Goal: Ask a question

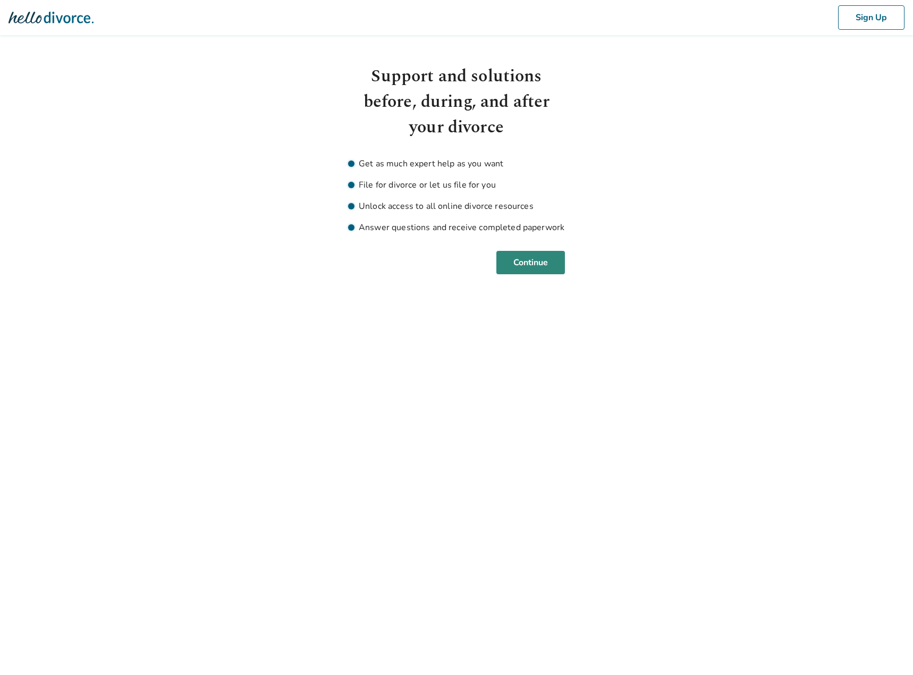
click at [545, 265] on button "Continue" at bounding box center [530, 262] width 69 height 23
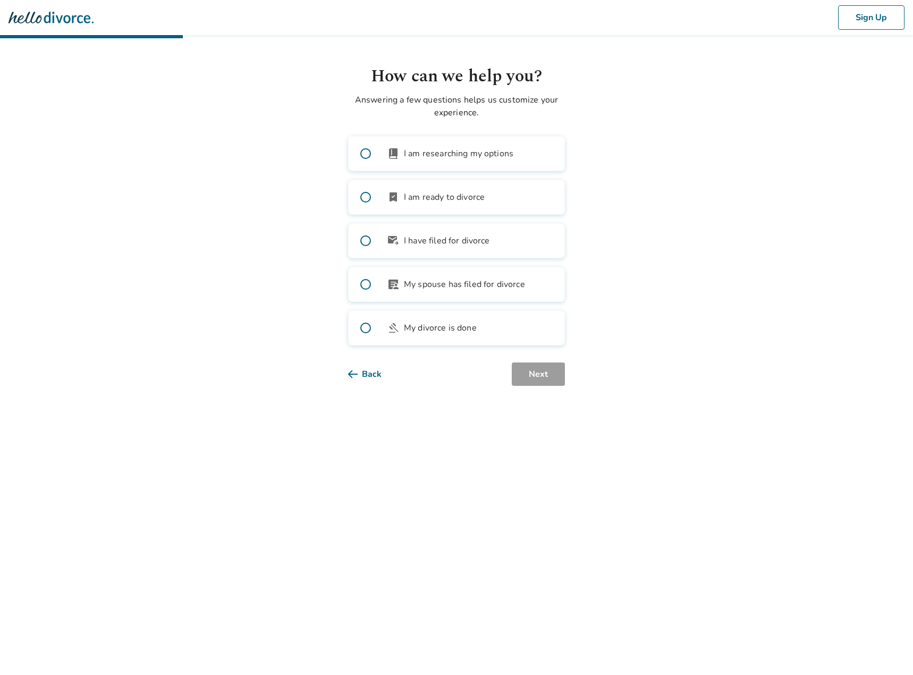
click at [362, 194] on span at bounding box center [365, 197] width 34 height 34
click at [531, 379] on button "Next" at bounding box center [538, 373] width 53 height 23
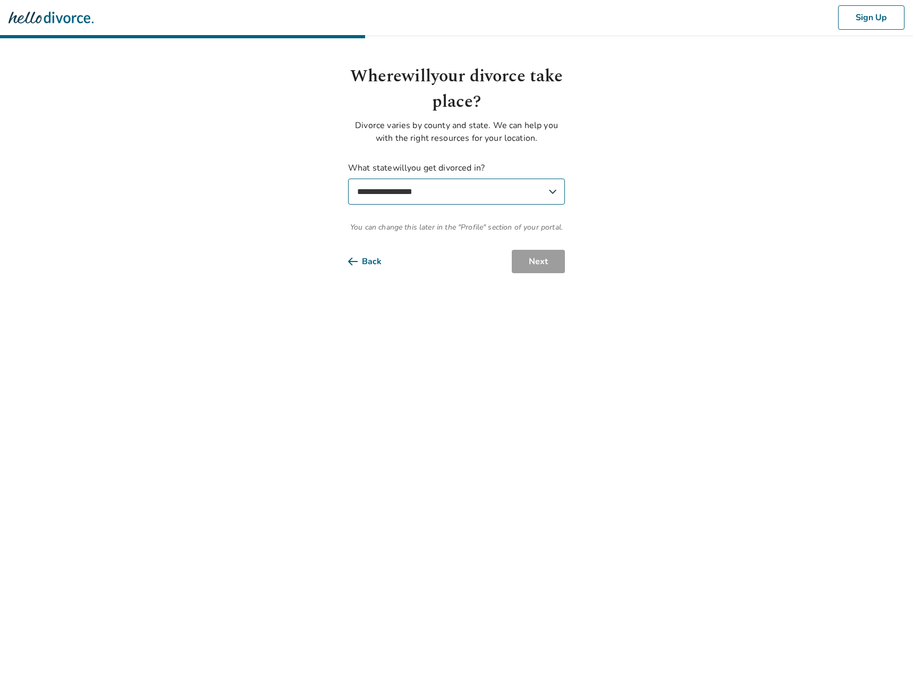
click at [461, 181] on select "**********" at bounding box center [456, 191] width 217 height 26
select select "**"
click at [348, 178] on select "**********" at bounding box center [456, 191] width 217 height 26
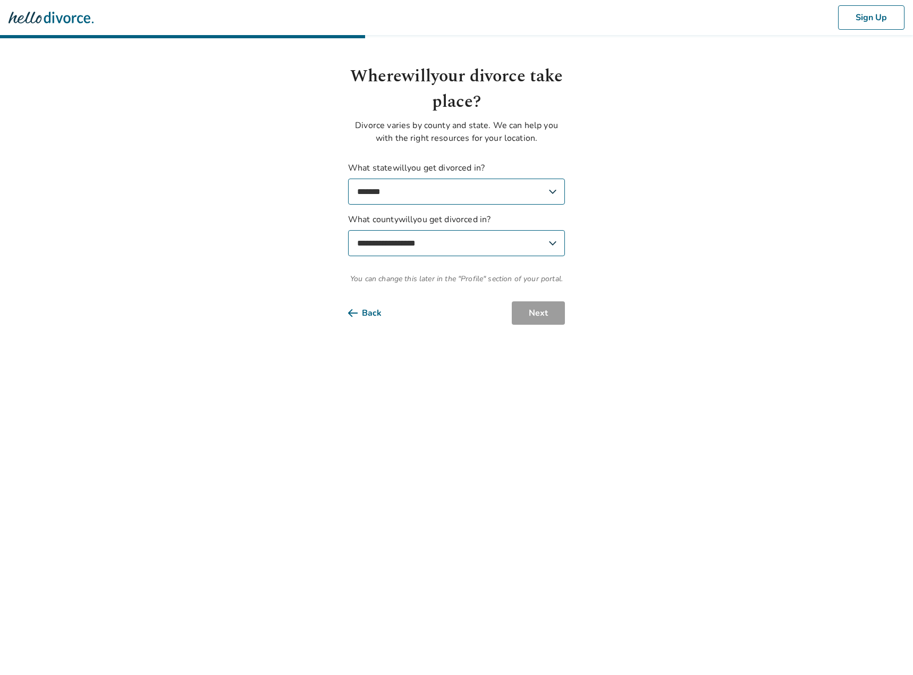
click at [406, 232] on select "**********" at bounding box center [456, 243] width 217 height 26
select select "*******"
click at [348, 230] on select "**********" at bounding box center [456, 243] width 217 height 26
click at [523, 312] on button "Next" at bounding box center [538, 312] width 53 height 23
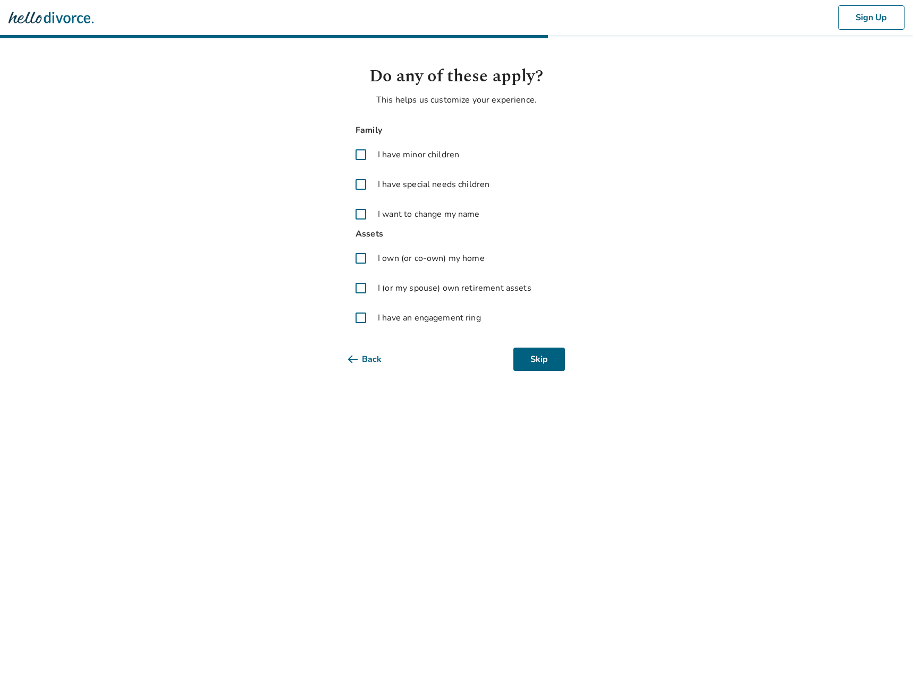
click at [360, 150] on span at bounding box center [360, 154] width 25 height 25
click at [360, 253] on span at bounding box center [360, 257] width 25 height 25
click at [357, 285] on span at bounding box center [360, 287] width 25 height 25
click at [548, 363] on button "Next" at bounding box center [538, 358] width 53 height 23
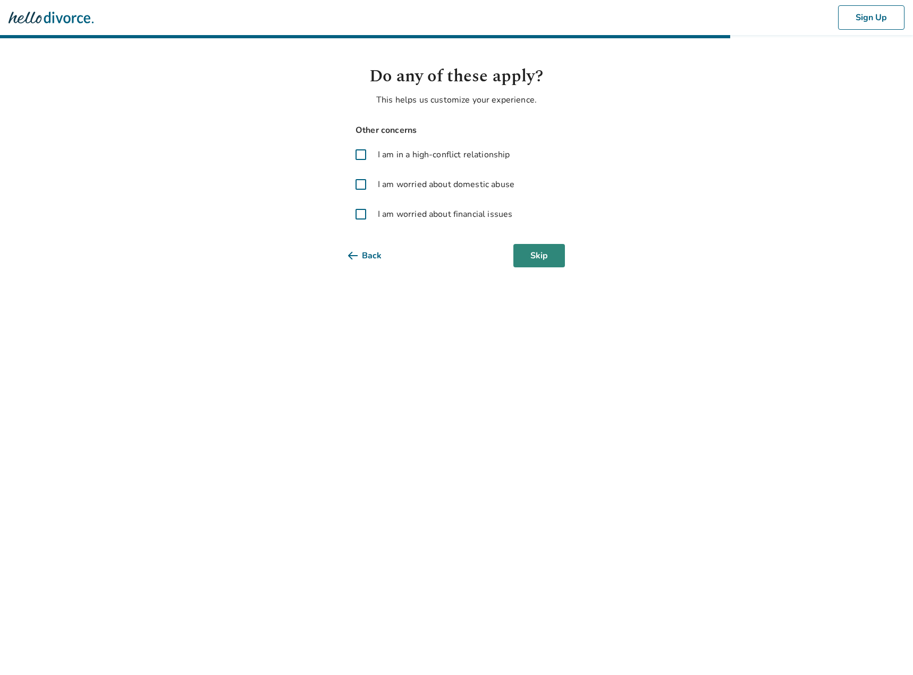
click at [548, 257] on button "Skip" at bounding box center [539, 255] width 52 height 23
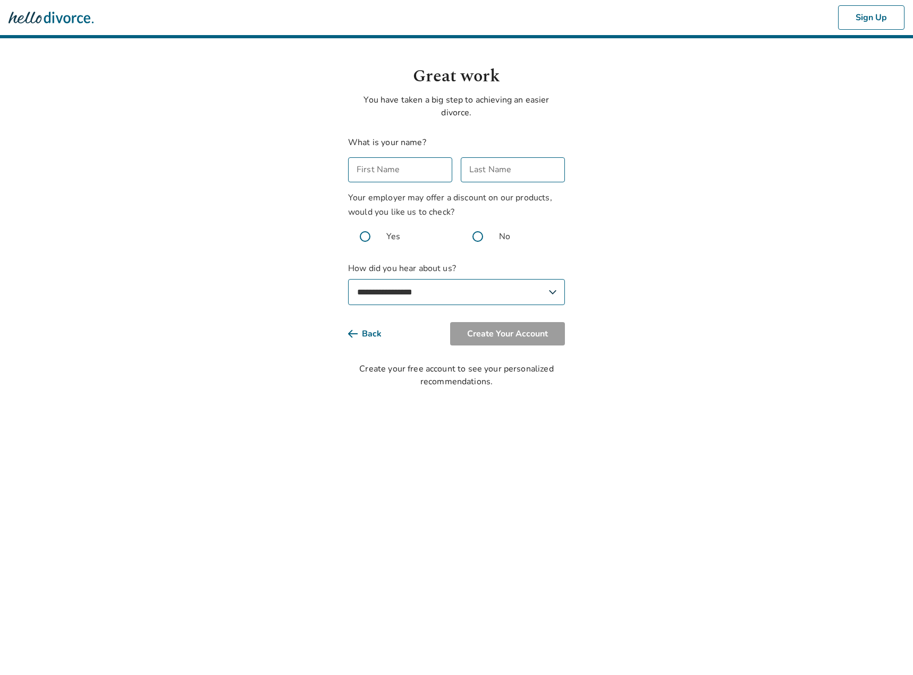
click at [351, 329] on icon at bounding box center [353, 333] width 10 height 8
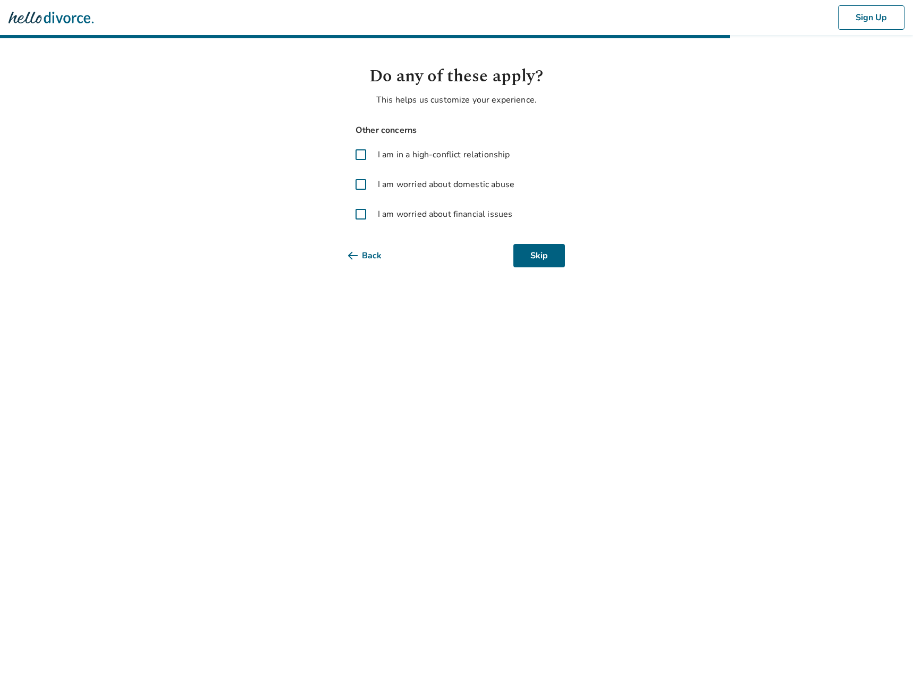
click at [370, 267] on html "Sign Up Do any of these apply? This helps us customize your experience. Other c…" at bounding box center [456, 146] width 913 height 293
drag, startPoint x: 364, startPoint y: 258, endPoint x: 347, endPoint y: 248, distance: 19.0
click at [363, 257] on button "Back" at bounding box center [373, 255] width 50 height 23
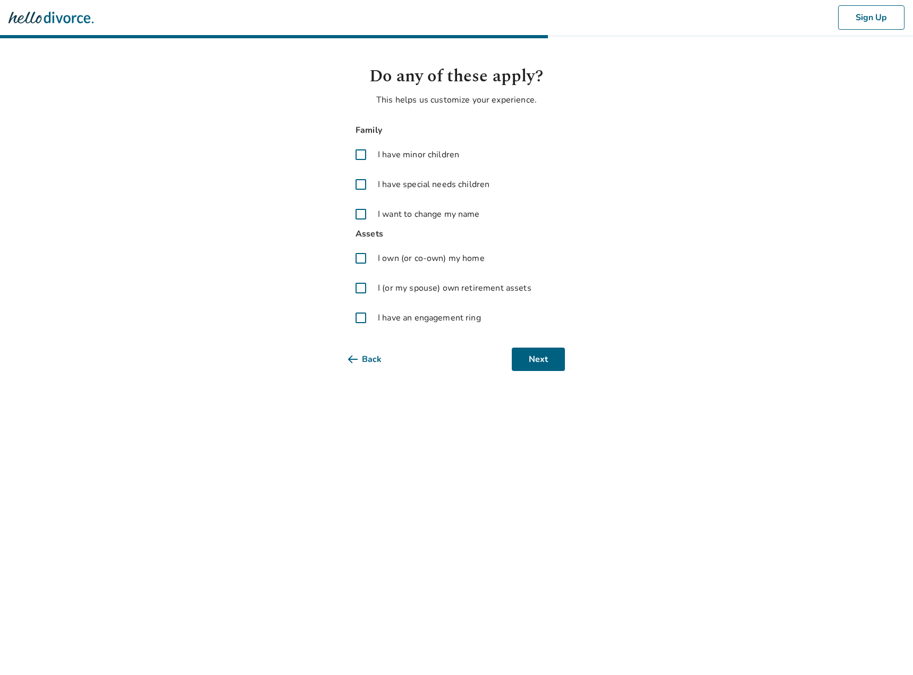
click at [59, 12] on img at bounding box center [50, 17] width 85 height 21
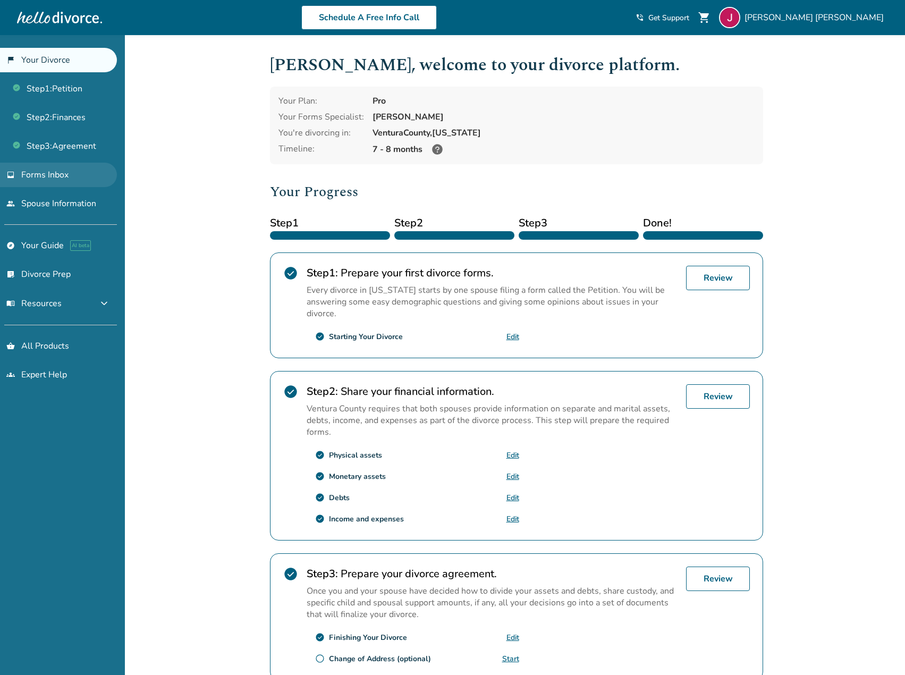
click at [62, 176] on span "Forms Inbox" at bounding box center [44, 175] width 47 height 12
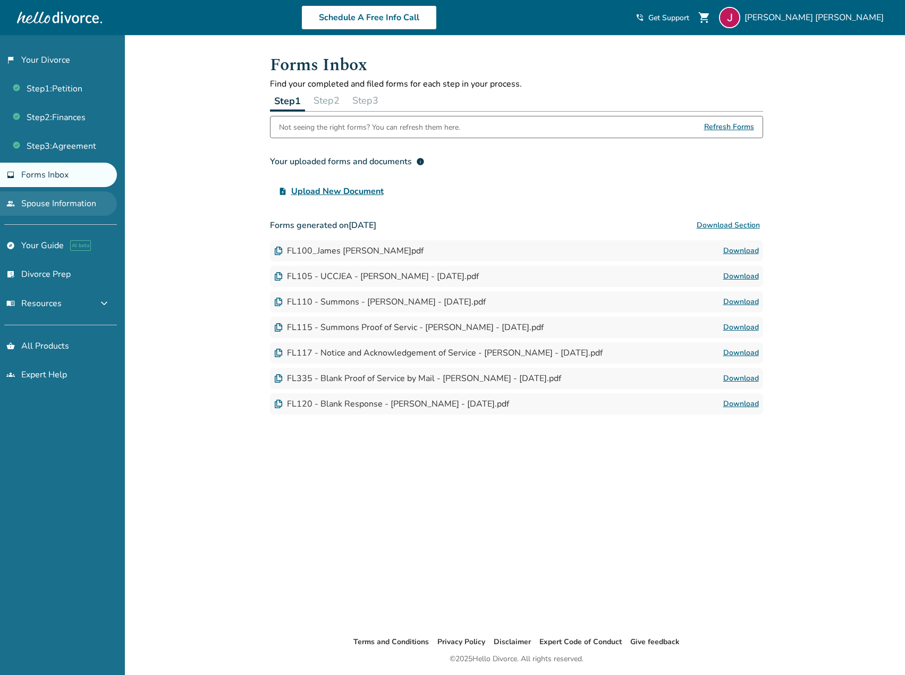
click at [82, 200] on link "people Spouse Information" at bounding box center [58, 203] width 117 height 24
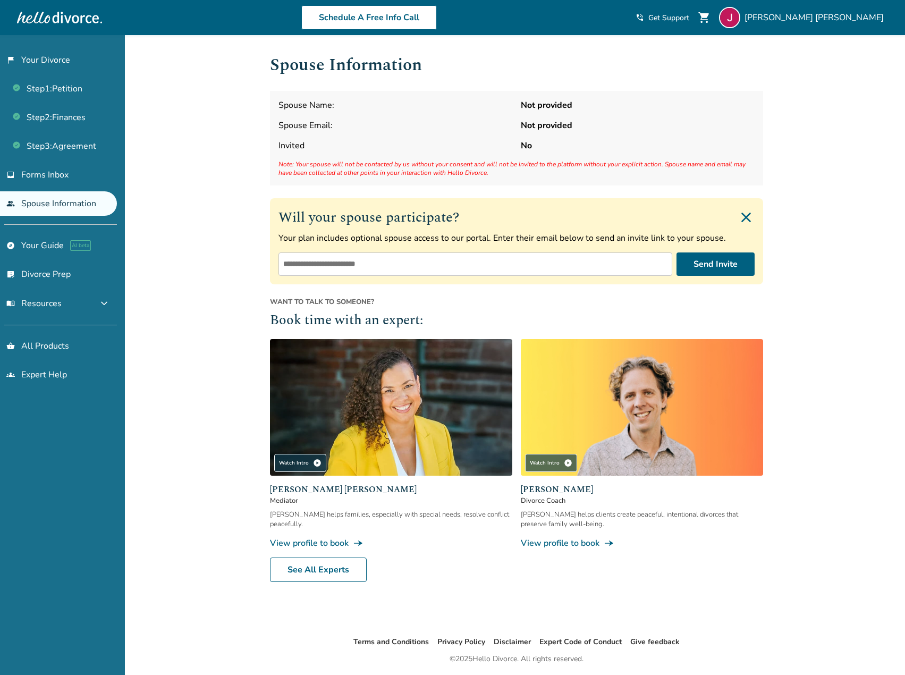
click at [62, 20] on div at bounding box center [59, 17] width 85 height 21
click at [63, 87] on link "Step 1 : Petition" at bounding box center [58, 88] width 117 height 24
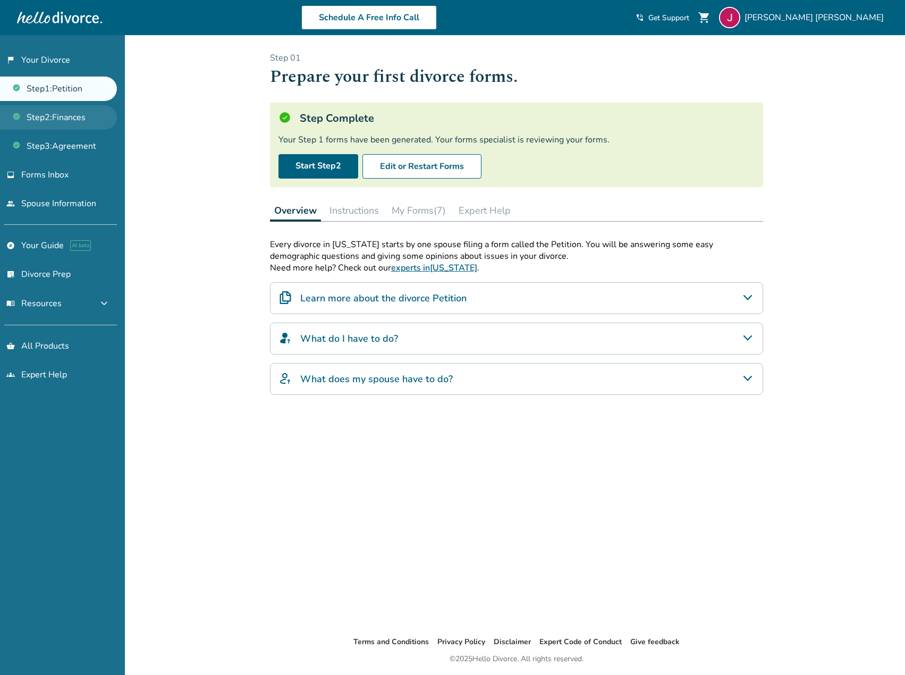
click at [56, 123] on link "Step 2 : Finances" at bounding box center [58, 117] width 117 height 24
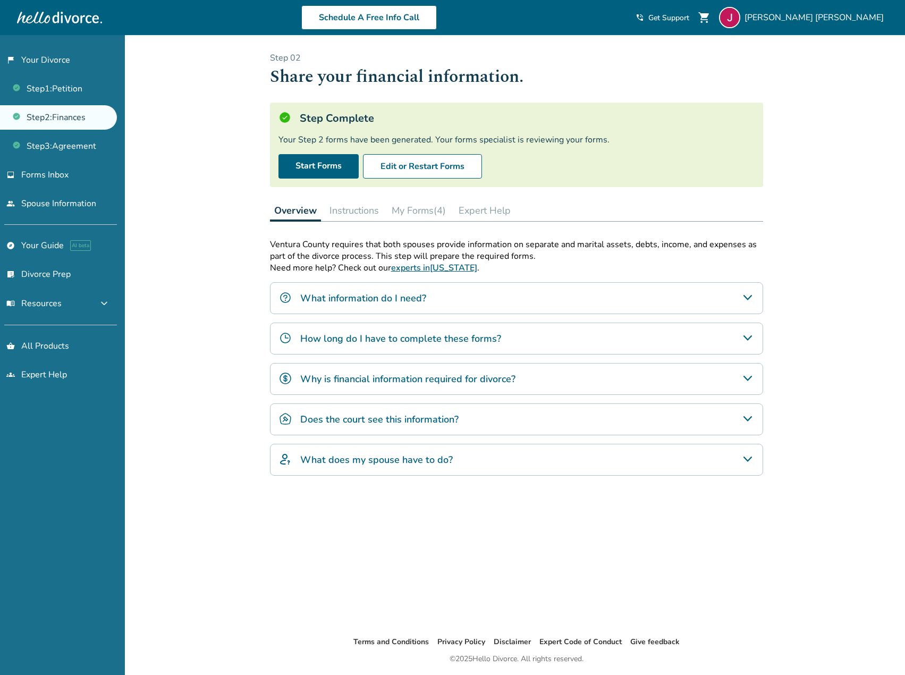
click at [351, 210] on button "Instructions" at bounding box center [354, 210] width 58 height 21
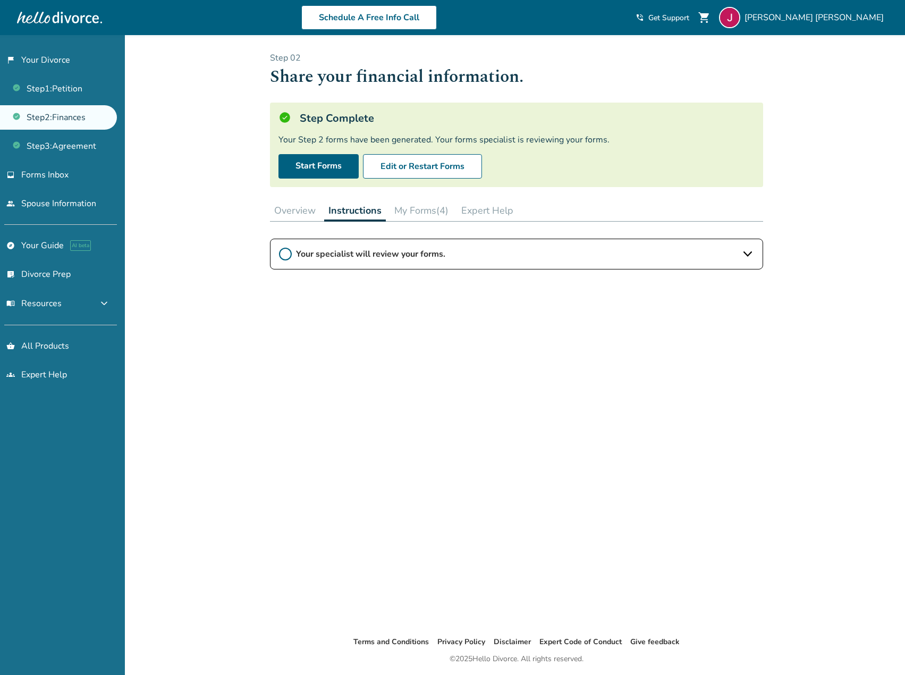
click at [294, 208] on button "Overview" at bounding box center [295, 210] width 50 height 21
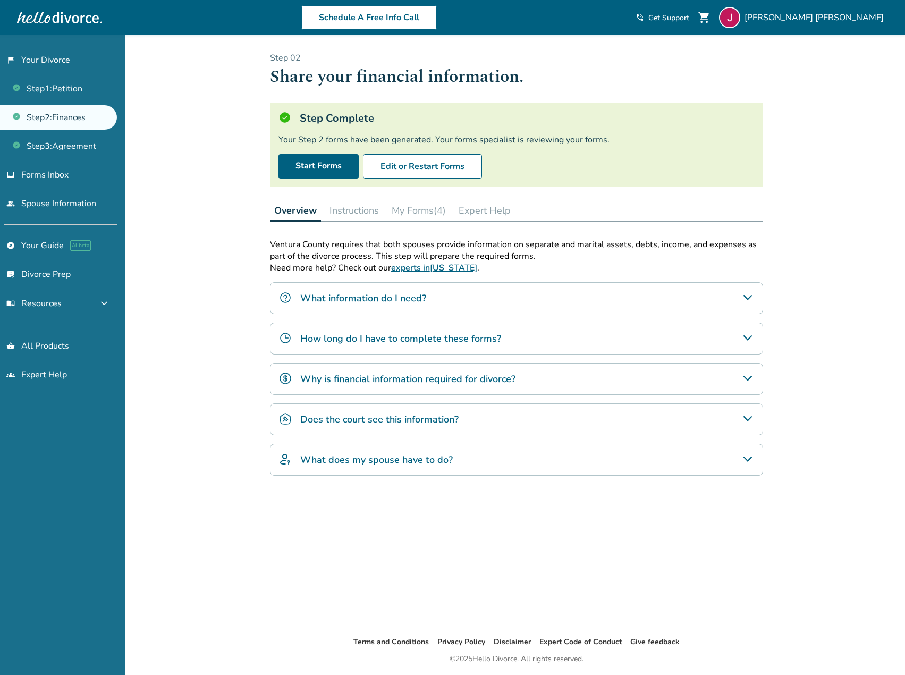
click at [347, 211] on button "Instructions" at bounding box center [354, 210] width 58 height 21
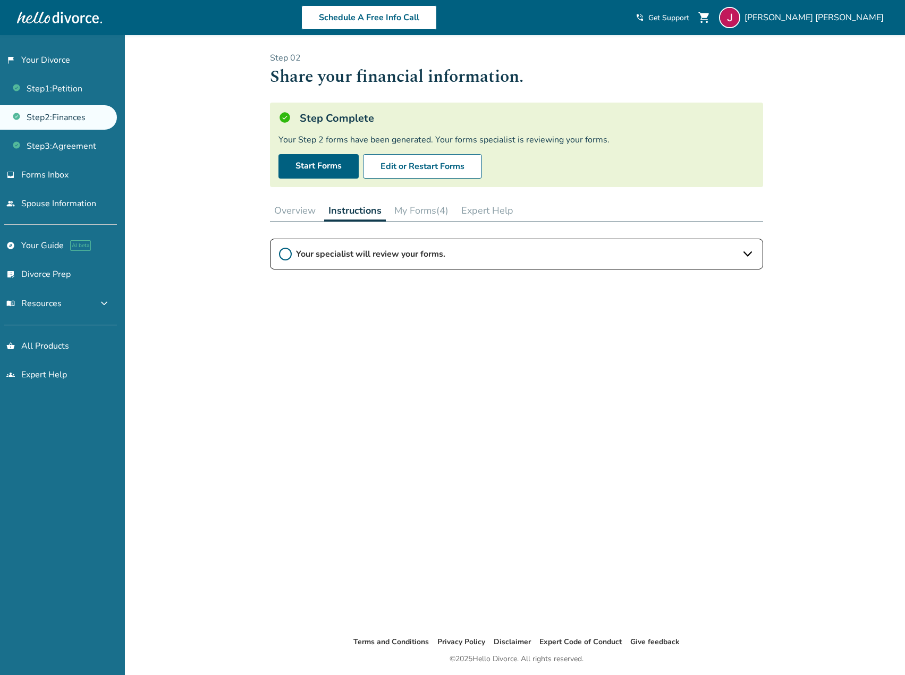
click at [289, 253] on icon at bounding box center [285, 254] width 13 height 13
click at [410, 210] on button "My Forms (4)" at bounding box center [421, 210] width 63 height 21
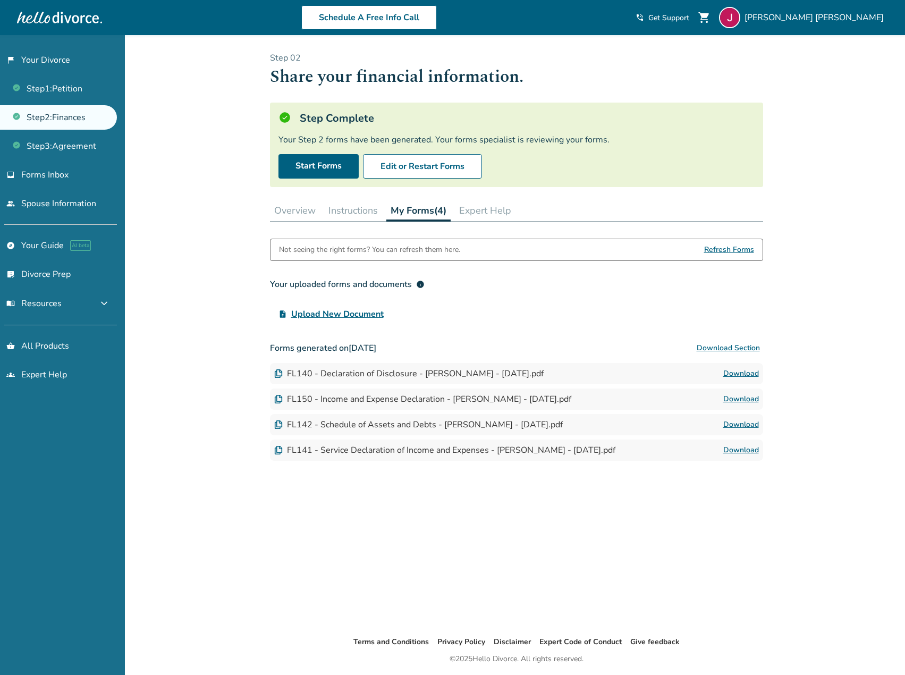
click at [478, 210] on button "Expert Help" at bounding box center [485, 210] width 61 height 21
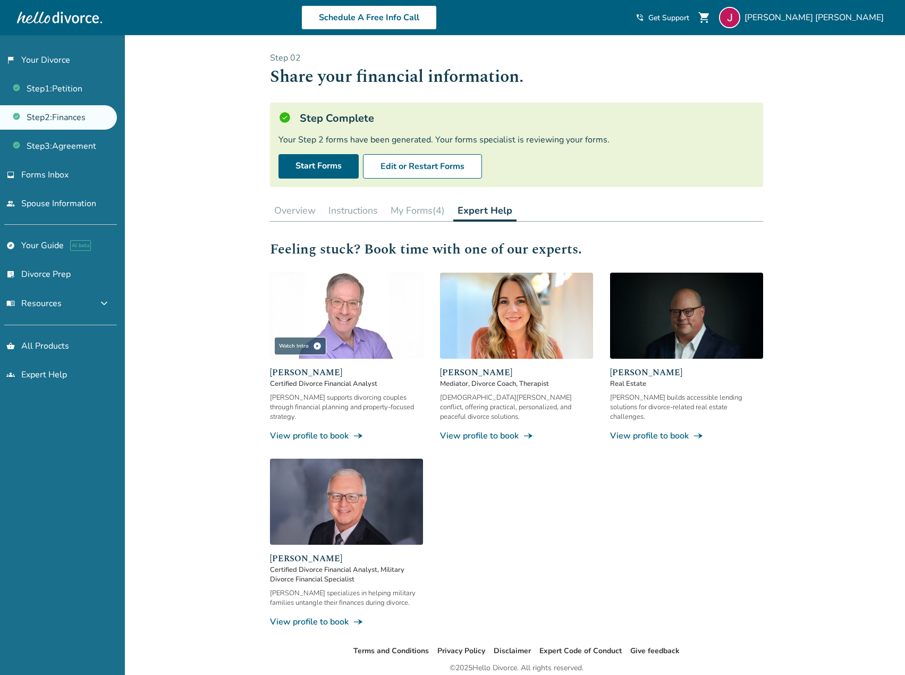
click at [310, 207] on button "Overview" at bounding box center [295, 210] width 50 height 21
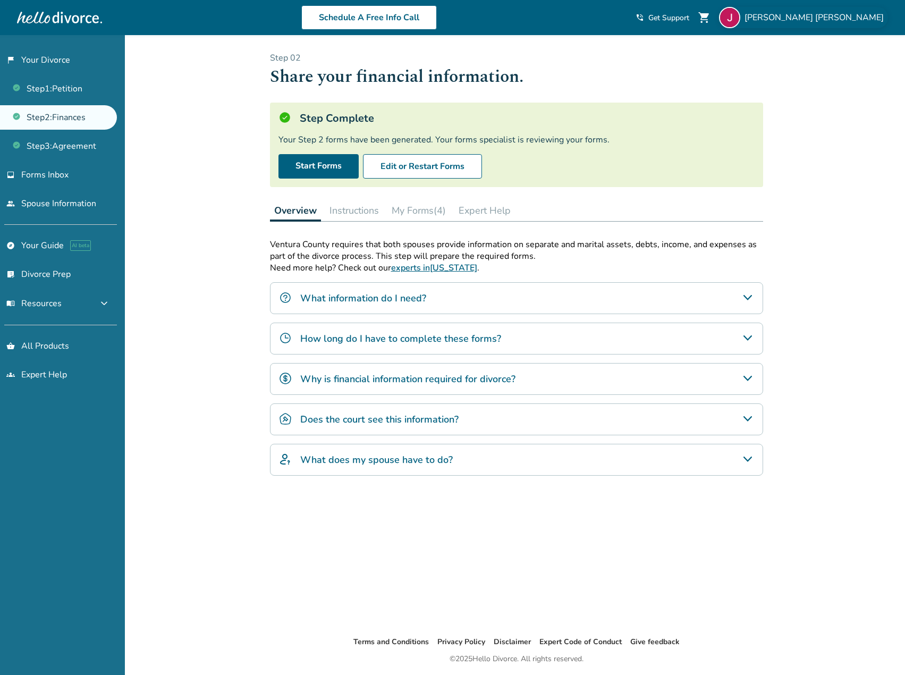
click at [879, 16] on span "James Reyes" at bounding box center [815, 18] width 143 height 12
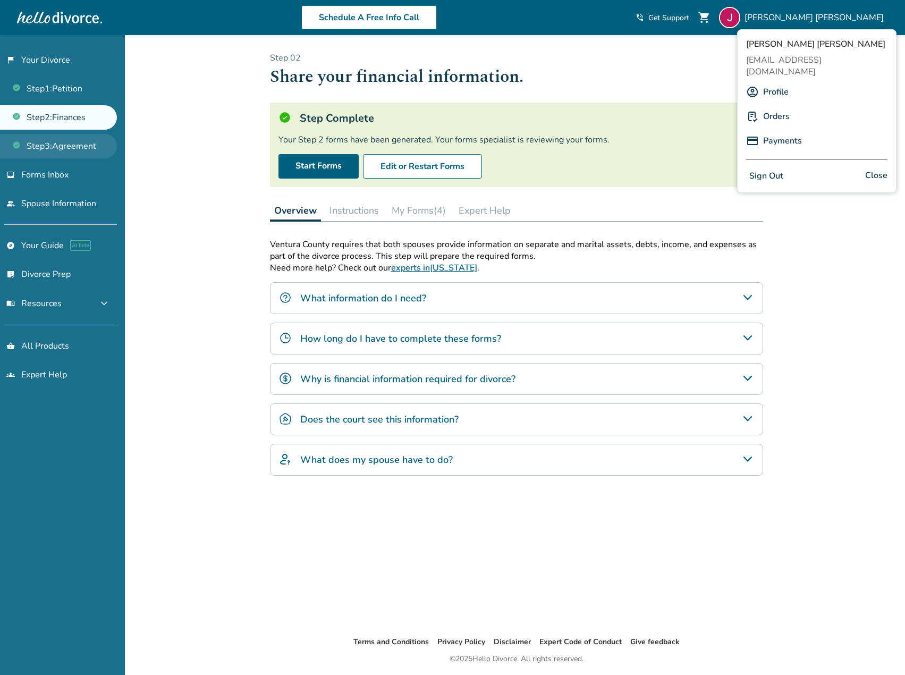
click at [95, 149] on link "Step 3 : Agreement" at bounding box center [58, 146] width 117 height 24
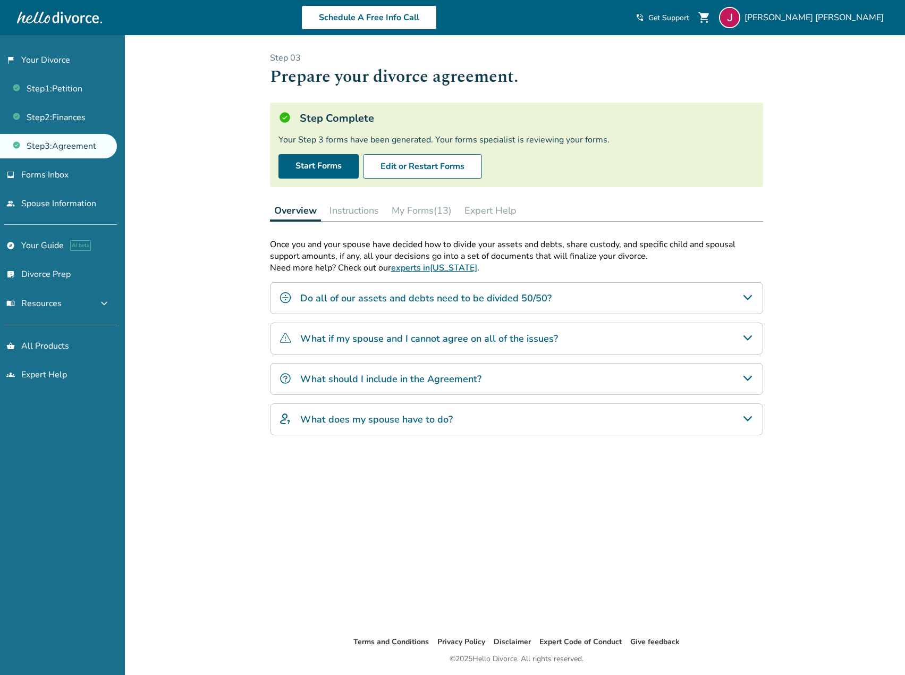
click at [418, 209] on button "My Forms (13)" at bounding box center [421, 210] width 69 height 21
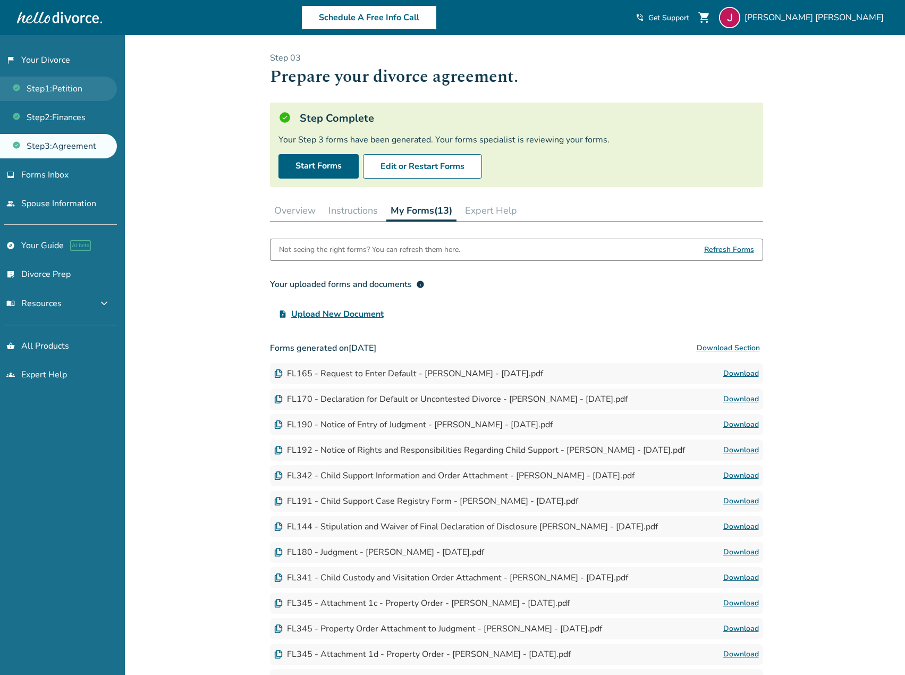
click at [63, 88] on link "Step 1 : Petition" at bounding box center [58, 88] width 117 height 24
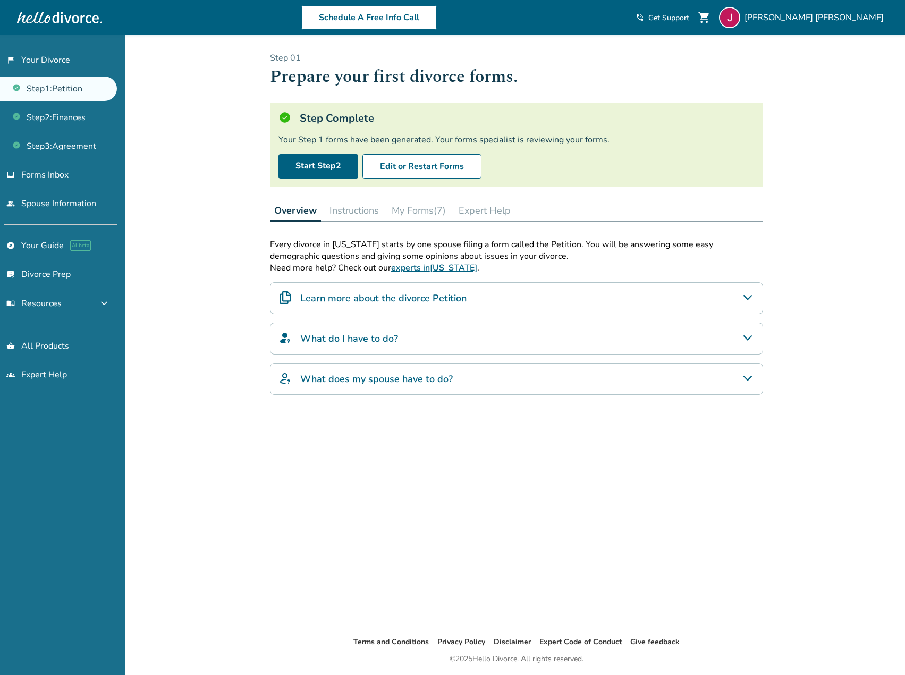
click at [750, 12] on div "James Reyes shopping_cart phone_in_talk Get Support menu" at bounding box center [761, 17] width 252 height 21
click at [689, 16] on span "Get Support" at bounding box center [668, 18] width 41 height 10
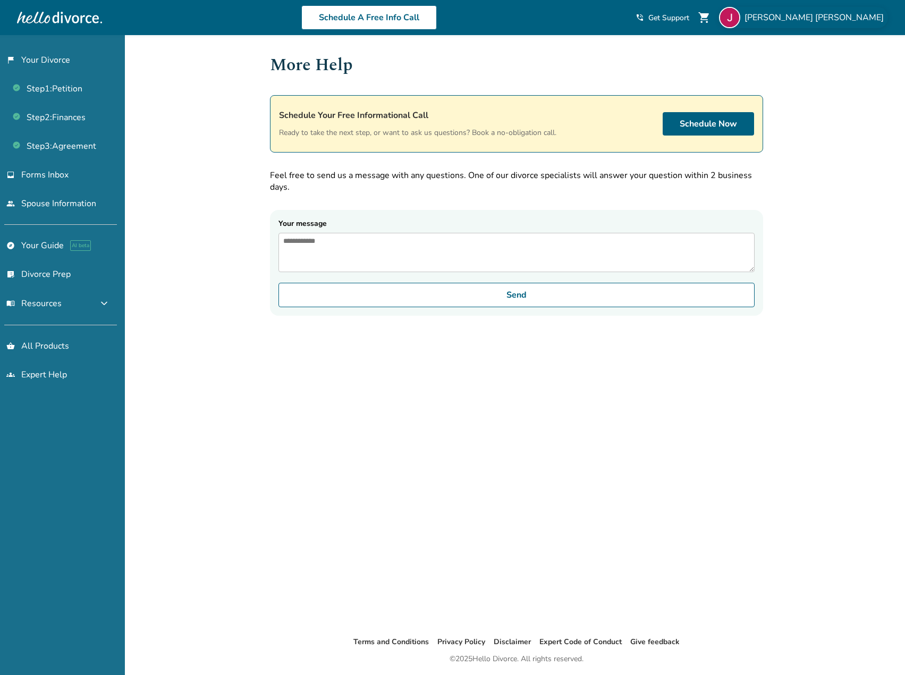
click at [872, 24] on div "James Reyes" at bounding box center [803, 17] width 169 height 21
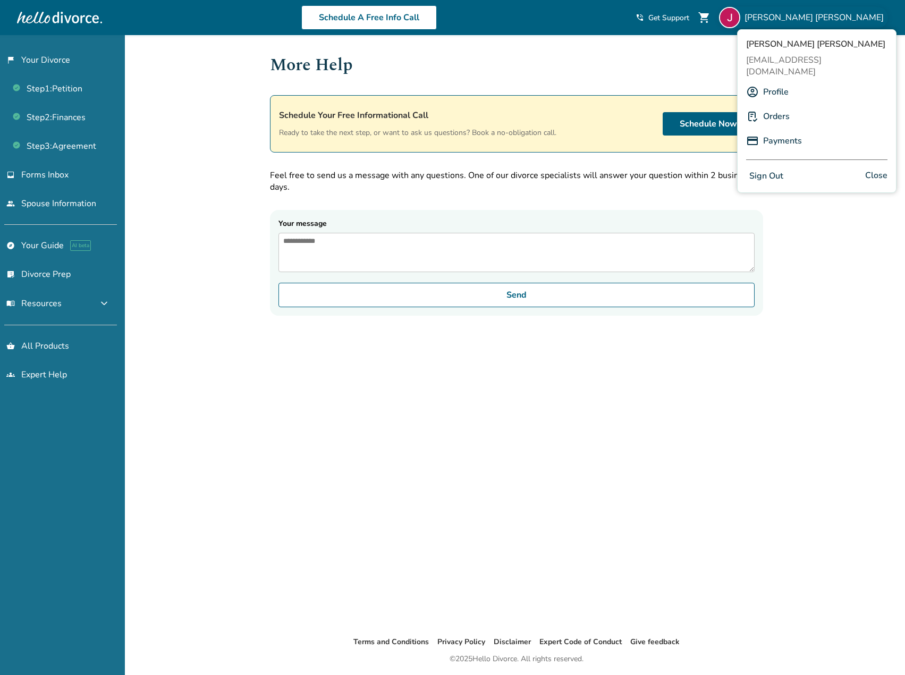
click at [826, 325] on div "Added to cart More Help Schedule Your Free Informational Call Ready to take the…" at bounding box center [452, 372] width 905 height 675
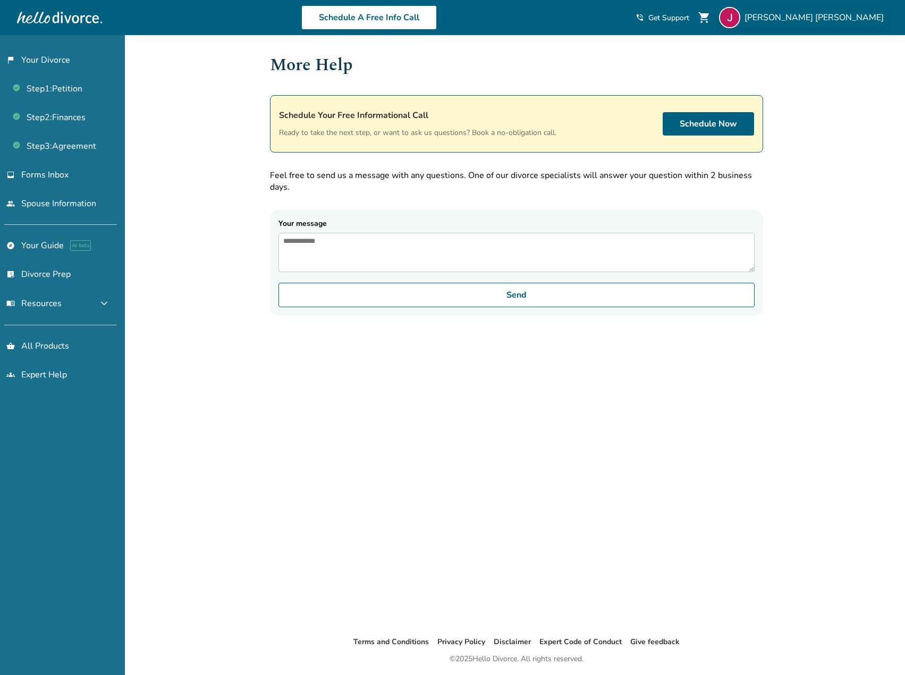
click at [862, 21] on span "James Reyes" at bounding box center [815, 18] width 143 height 12
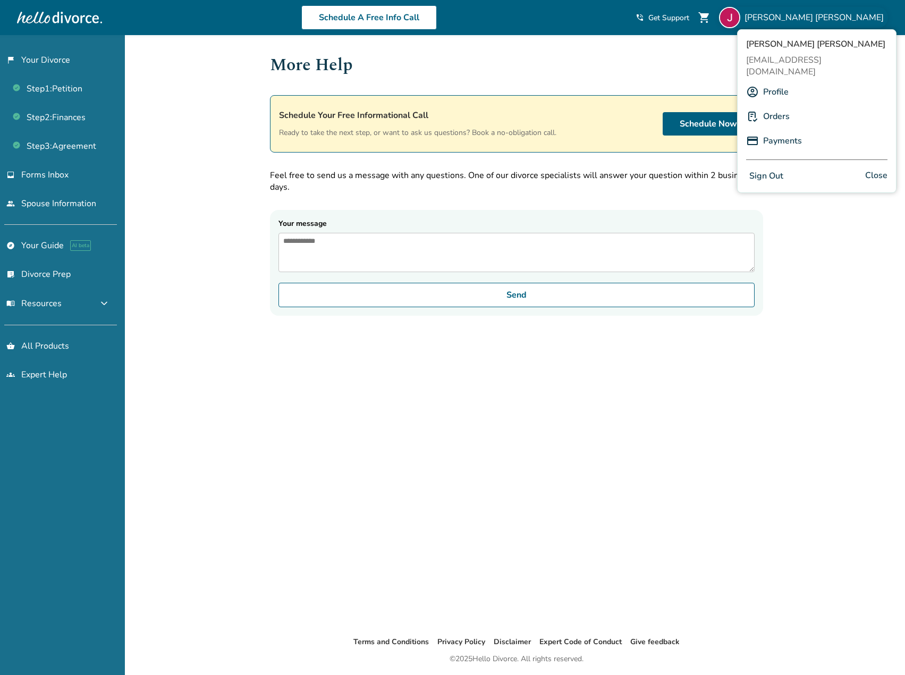
click at [786, 131] on link "Payments" at bounding box center [782, 141] width 39 height 20
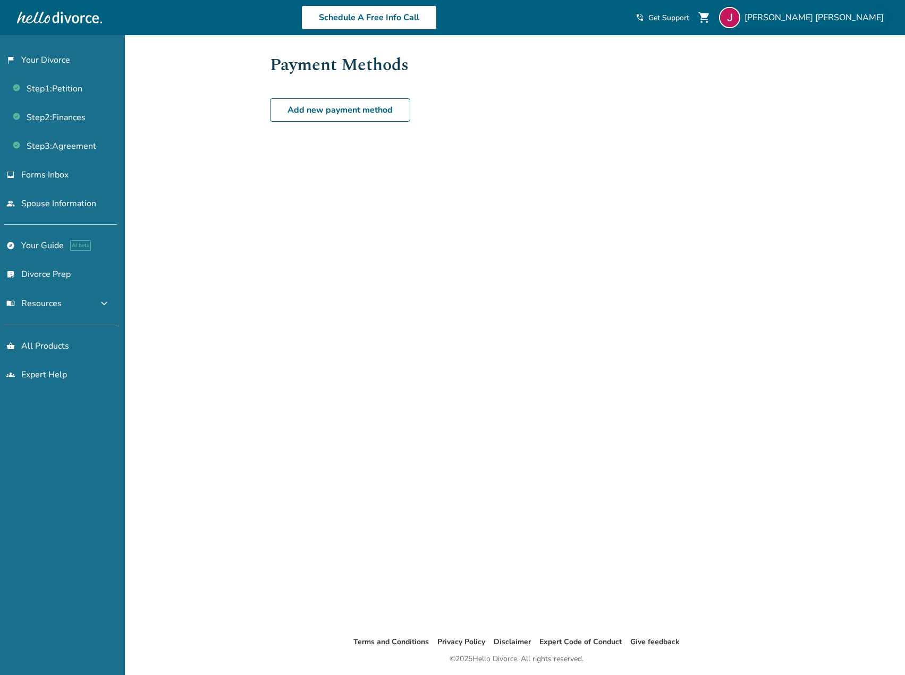
click at [872, 27] on div "James Reyes" at bounding box center [803, 17] width 169 height 21
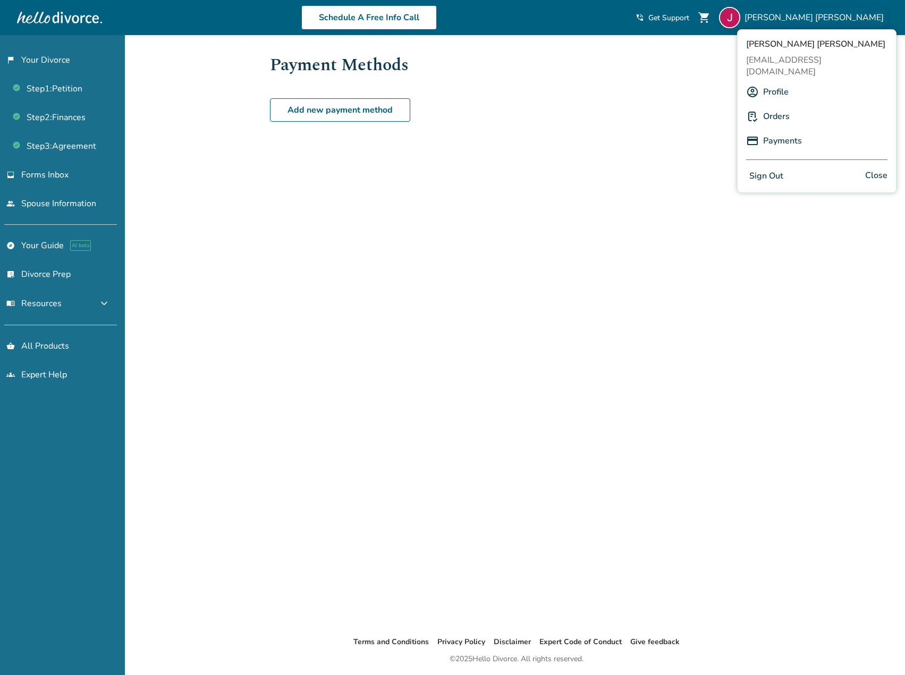
click at [777, 106] on link "Orders" at bounding box center [776, 116] width 27 height 20
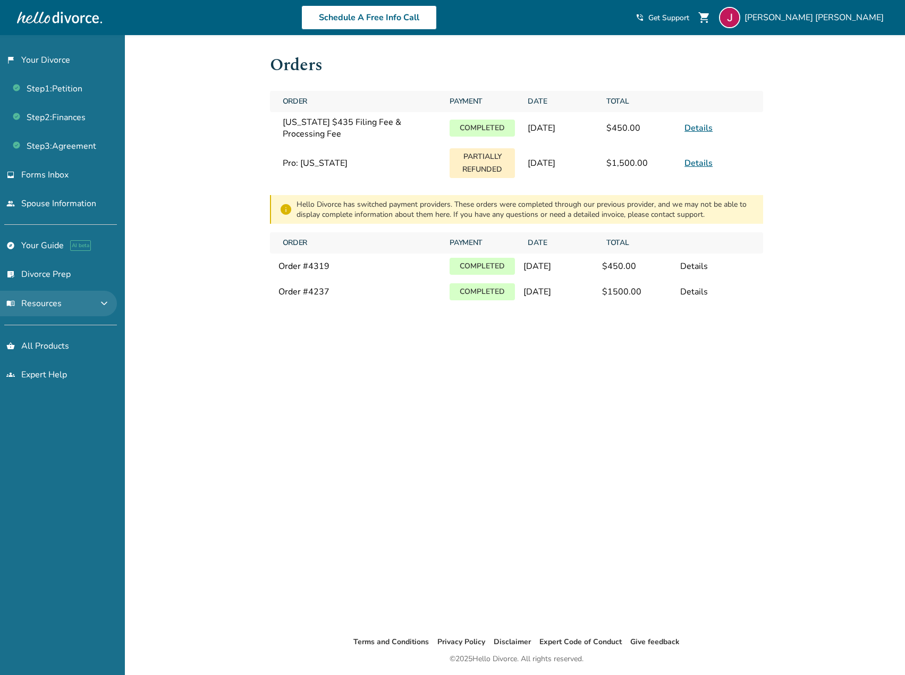
click at [98, 304] on span "expand_more" at bounding box center [104, 303] width 13 height 13
click at [106, 297] on span "expand_less" at bounding box center [104, 303] width 13 height 13
click at [689, 16] on span "Get Support" at bounding box center [668, 18] width 41 height 10
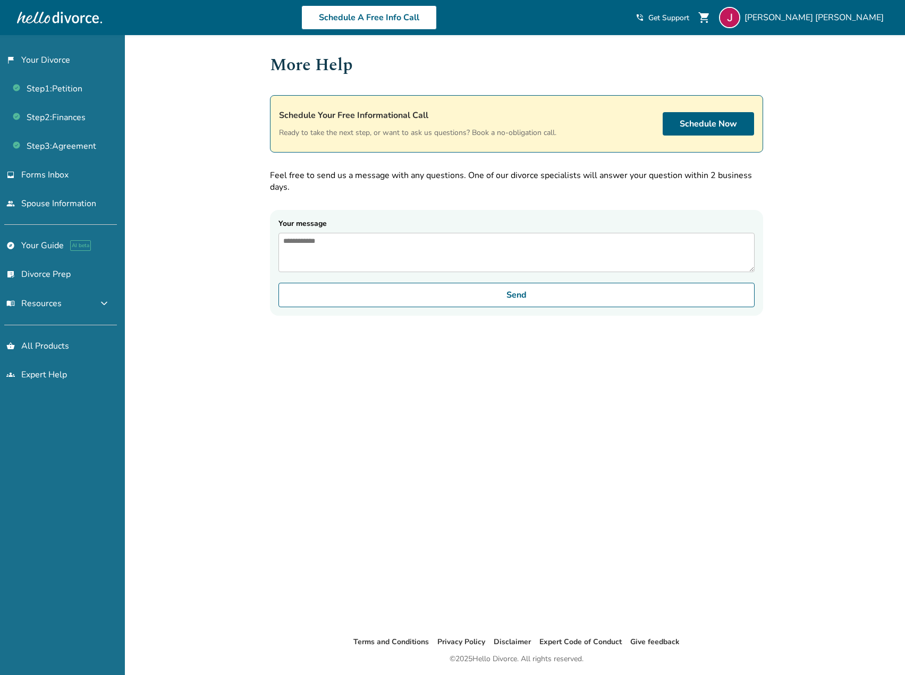
click at [414, 257] on textarea "Your message" at bounding box center [516, 252] width 476 height 39
click at [460, 244] on textarea "**********" at bounding box center [516, 252] width 476 height 39
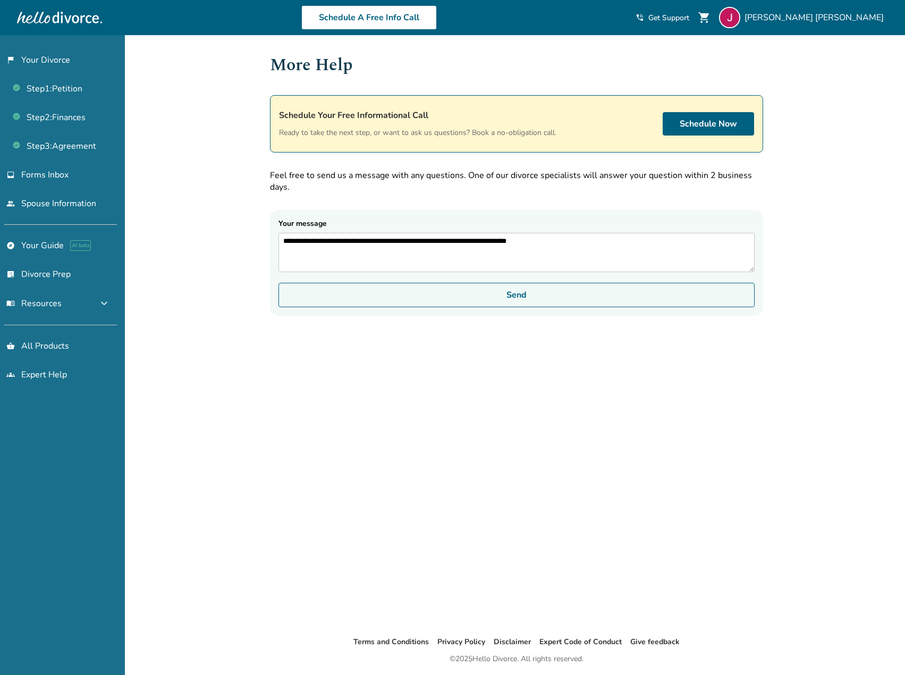
type textarea "**********"
click at [525, 302] on button "Send" at bounding box center [516, 295] width 476 height 24
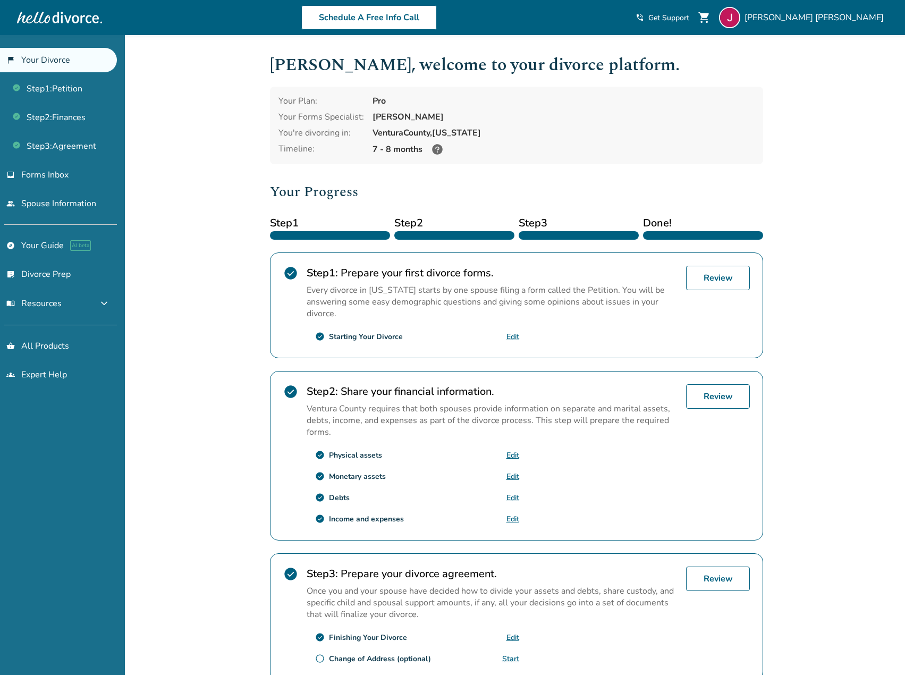
drag, startPoint x: 167, startPoint y: 423, endPoint x: 191, endPoint y: 379, distance: 50.2
click at [167, 423] on div "Added to cart [PERSON_NAME] , welcome to your divorce platform. Your Plan: Pro …" at bounding box center [452, 403] width 905 height 736
click at [436, 150] on icon at bounding box center [437, 149] width 13 height 13
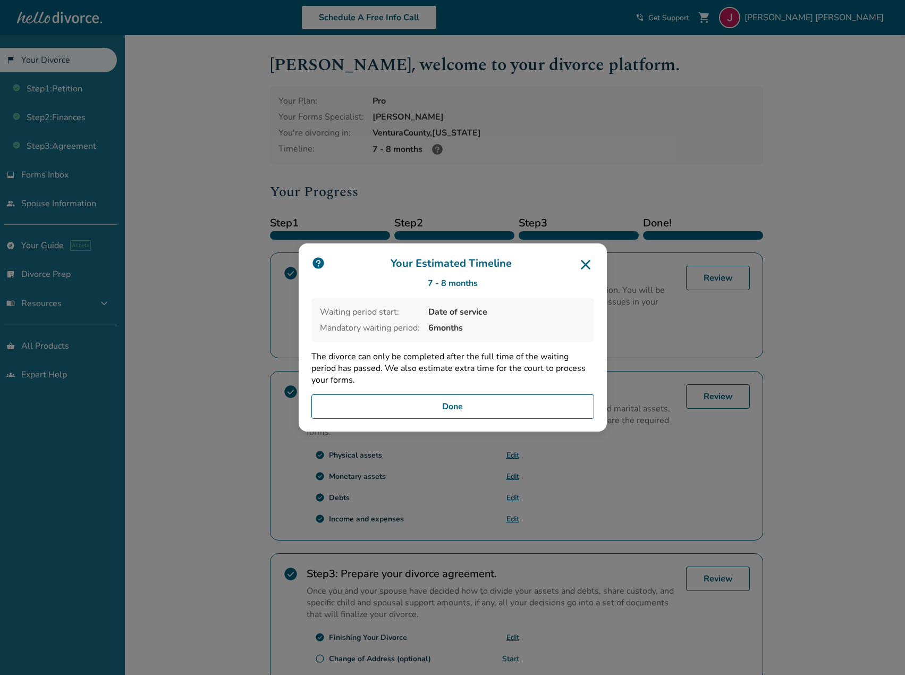
click at [520, 400] on button "Done" at bounding box center [452, 406] width 283 height 24
